Goal: Check status: Check status

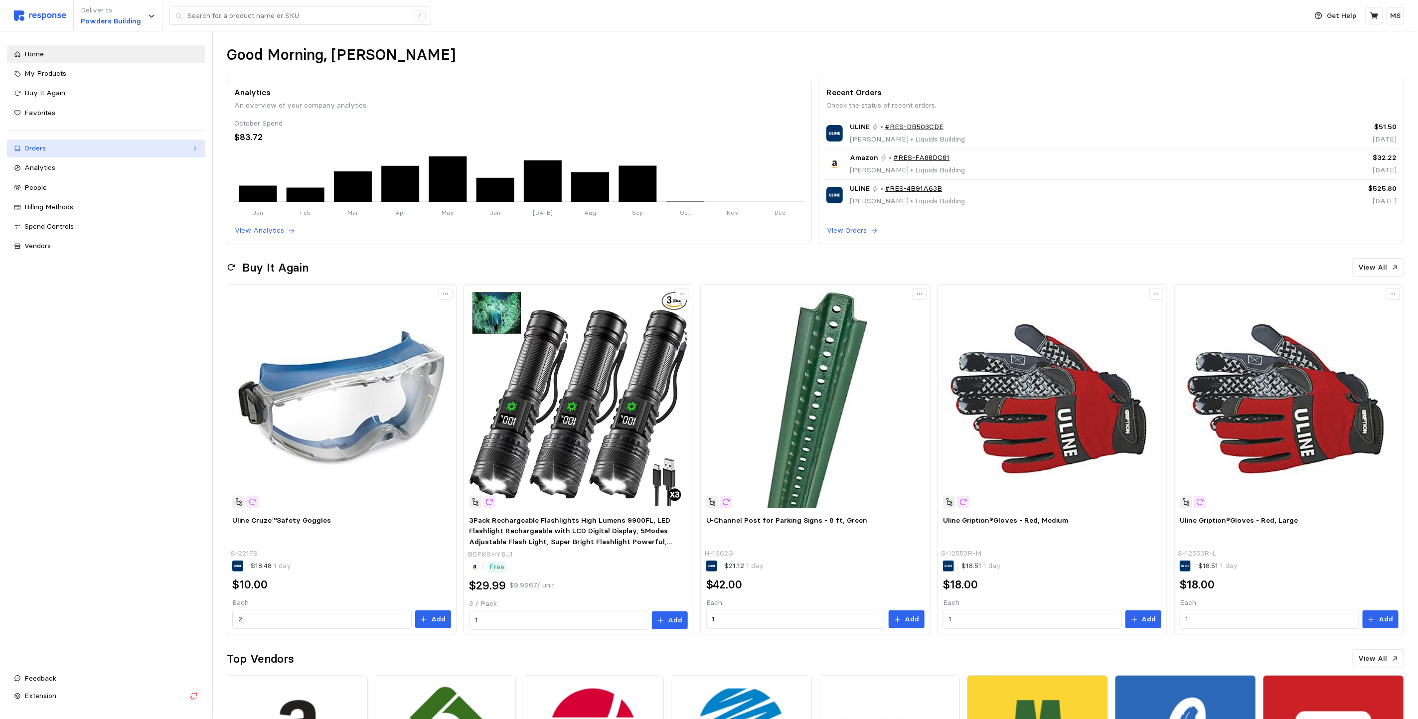
click at [51, 144] on div "Orders" at bounding box center [106, 148] width 164 height 11
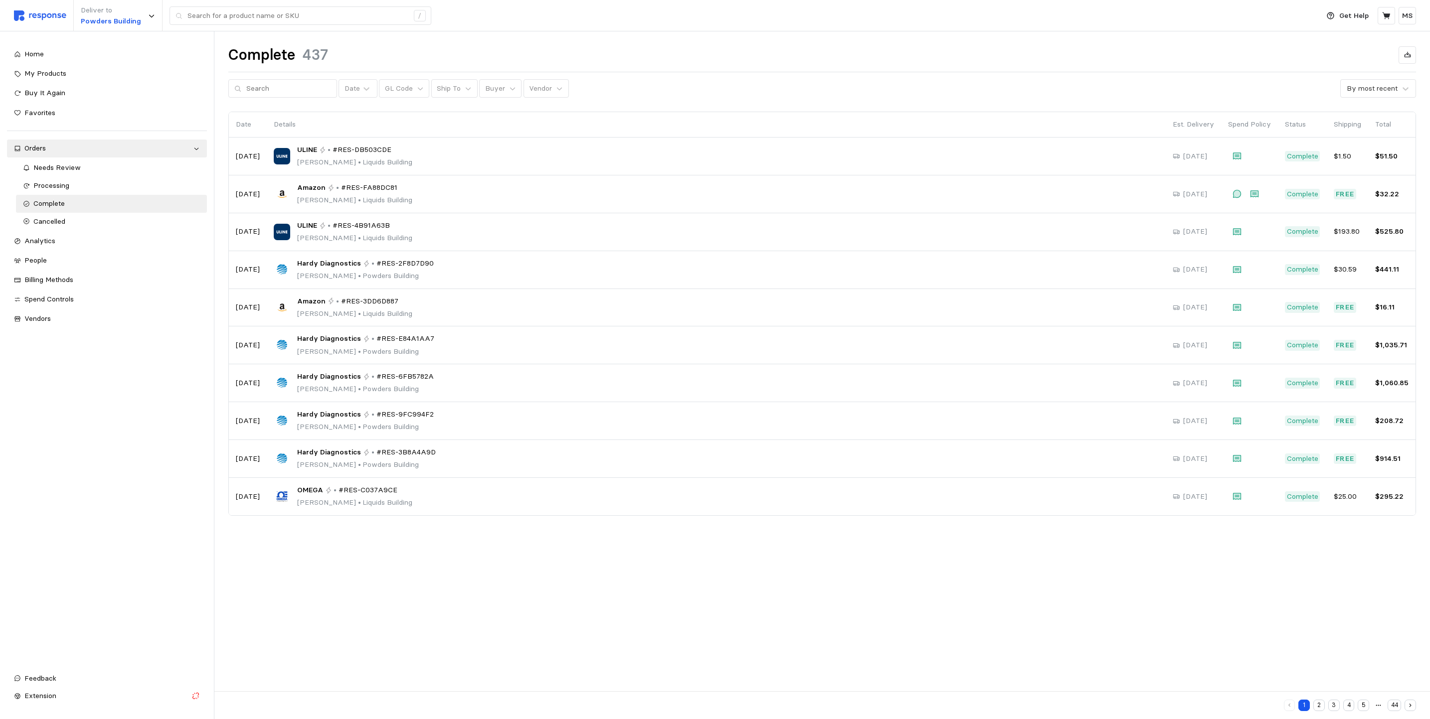
click at [1312, 707] on div "1 2 3 4 5 44" at bounding box center [1350, 705] width 132 height 11
click at [1325, 705] on div "1 2 3 4 5 44" at bounding box center [1350, 705] width 132 height 11
click at [1321, 707] on button "2" at bounding box center [1318, 705] width 11 height 11
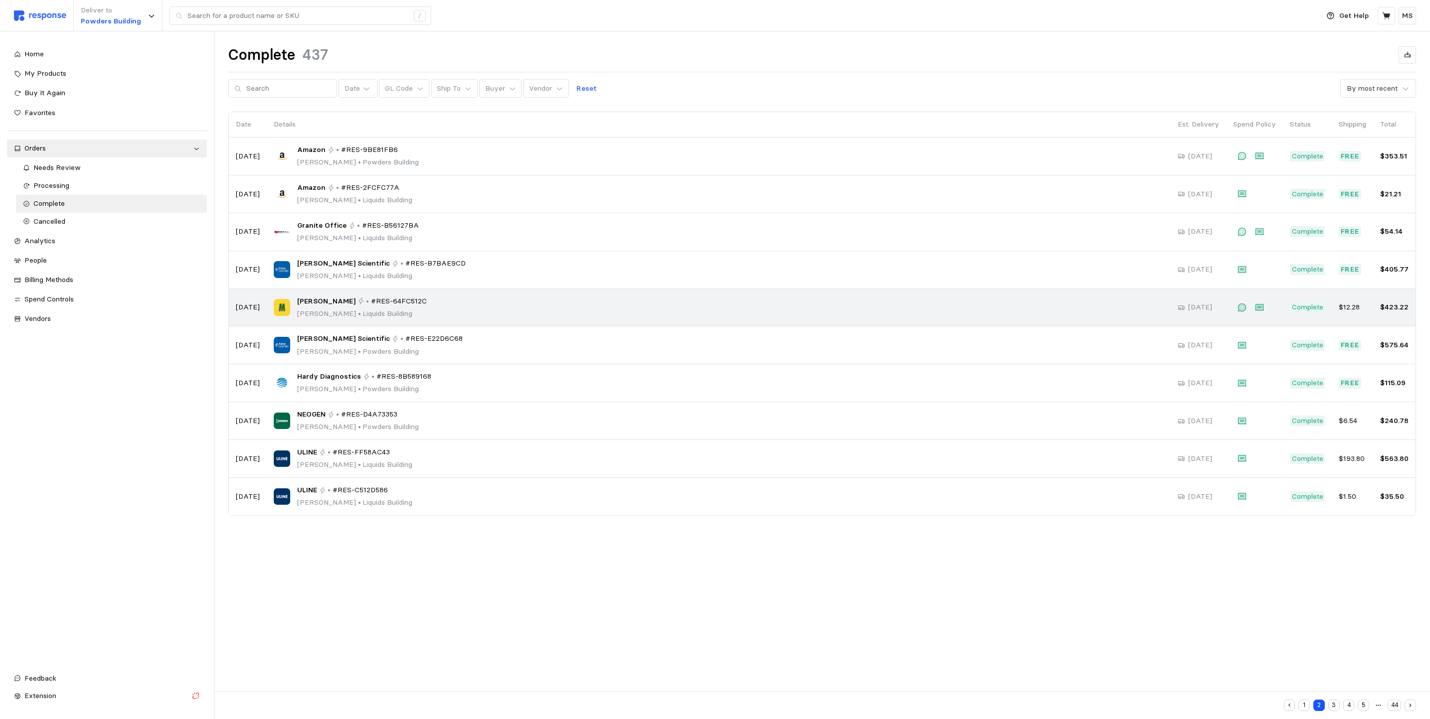
click at [362, 316] on p "[PERSON_NAME] • [GEOGRAPHIC_DATA]" at bounding box center [362, 314] width 130 height 11
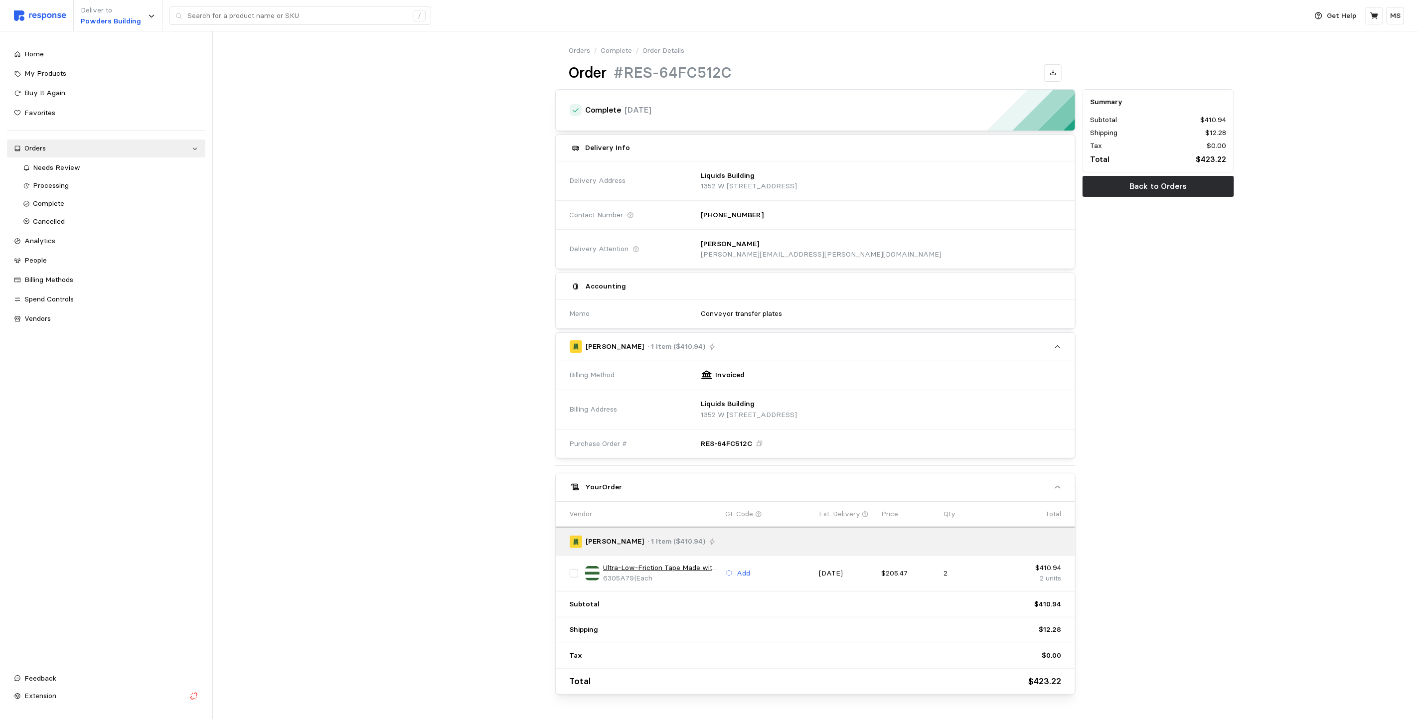
click at [244, 554] on div "Orders / Complete / Order Details Order #RES-64FC512C Complete [DATE] Delivery …" at bounding box center [815, 390] width 1205 height 719
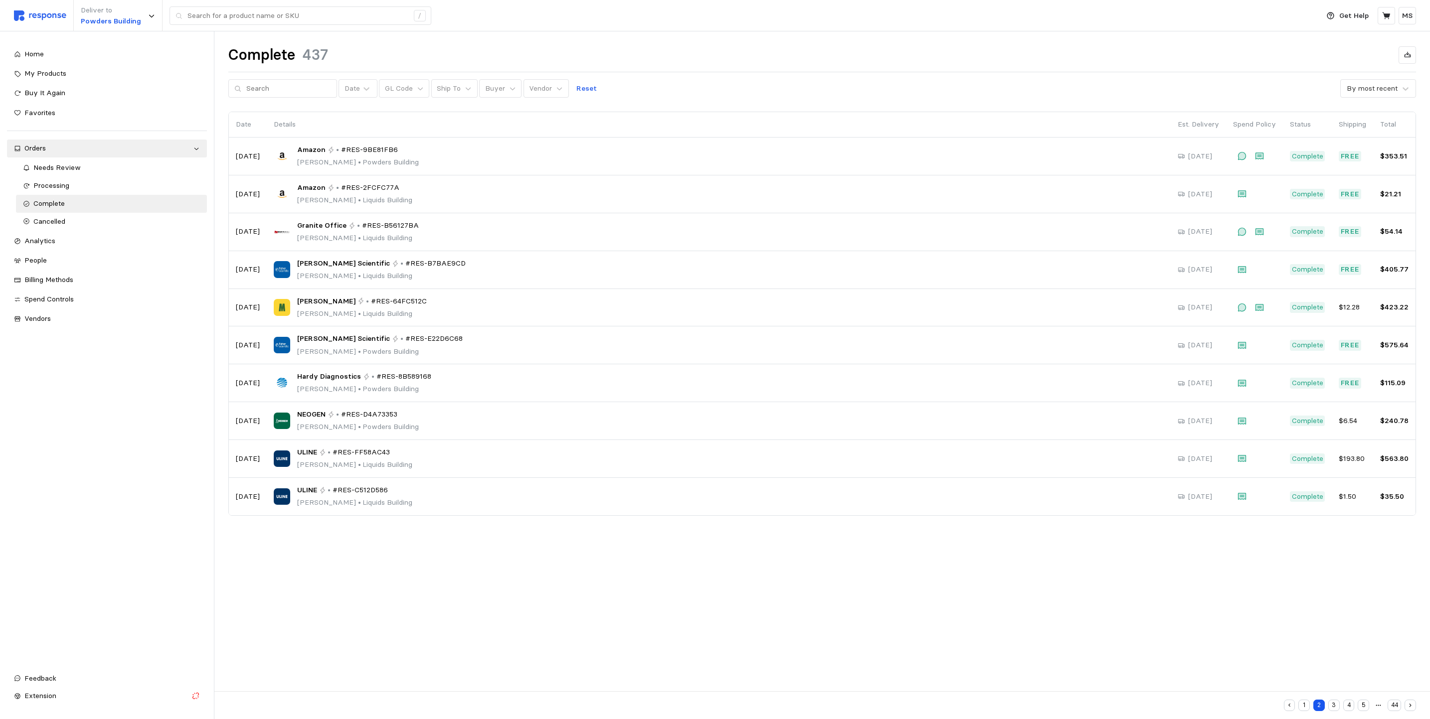
click at [1331, 702] on button "3" at bounding box center [1333, 705] width 11 height 11
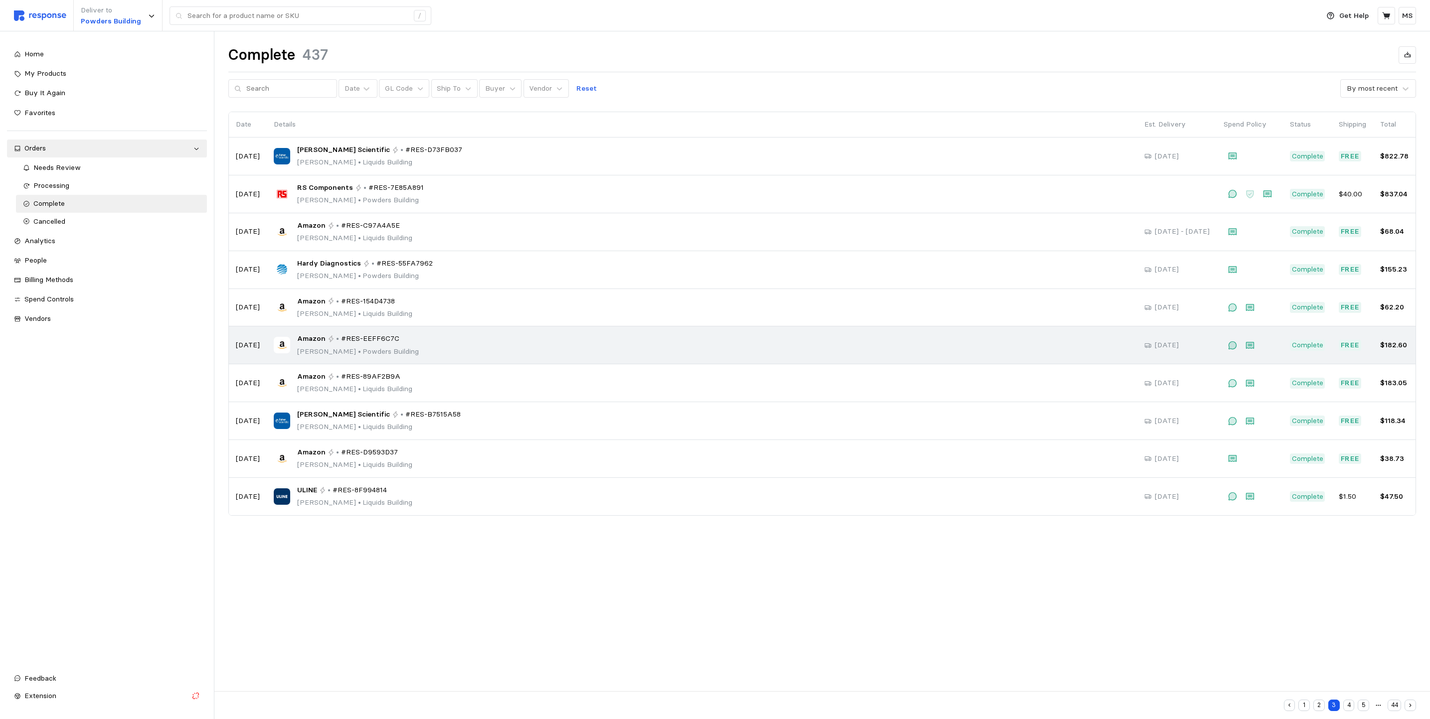
click at [341, 362] on td "Amazon • #RES-EEFF6C7C [PERSON_NAME] • [GEOGRAPHIC_DATA]" at bounding box center [702, 346] width 870 height 38
